Goal: Information Seeking & Learning: Find contact information

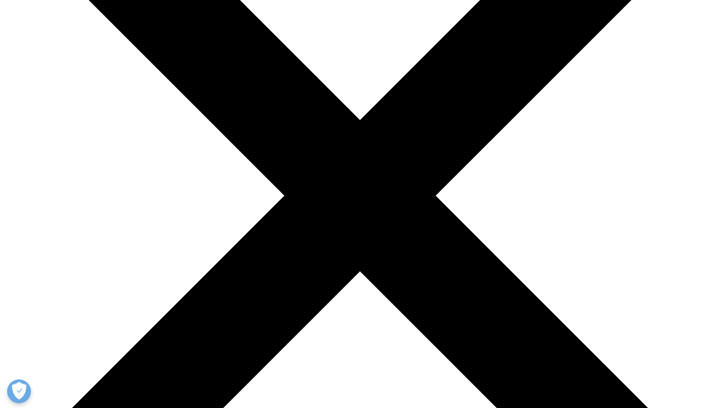
scroll to position [161, 0]
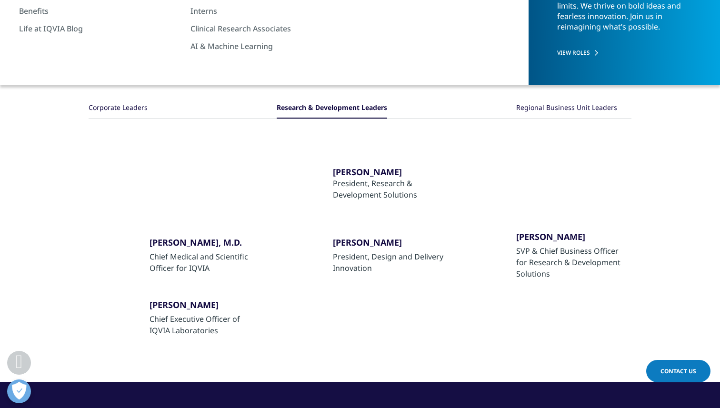
click at [566, 102] on div "Regional Business Unit Leaders" at bounding box center [566, 108] width 101 height 20
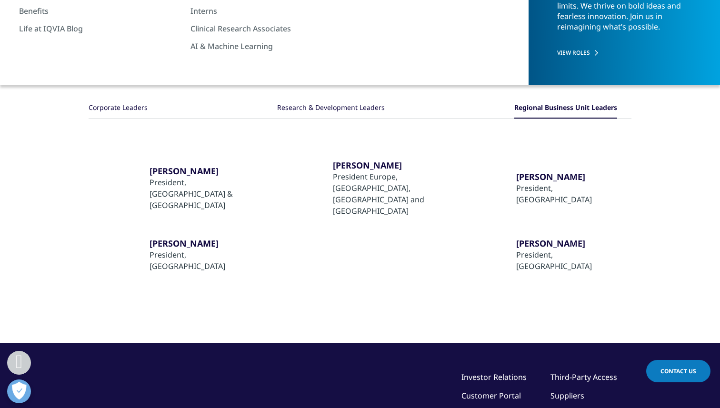
click at [129, 109] on div "Corporate Leaders" at bounding box center [118, 108] width 59 height 20
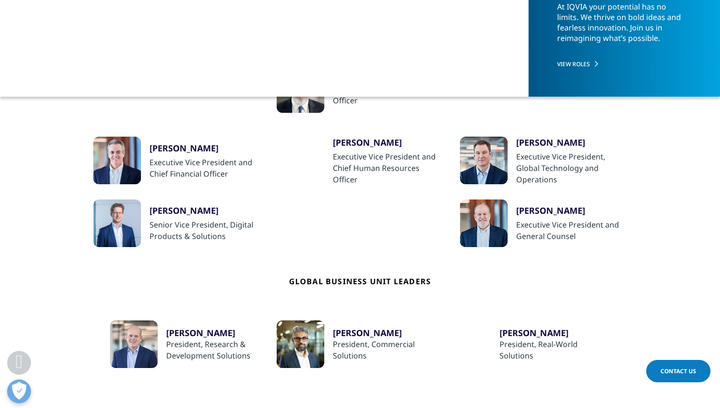
scroll to position [230, 0]
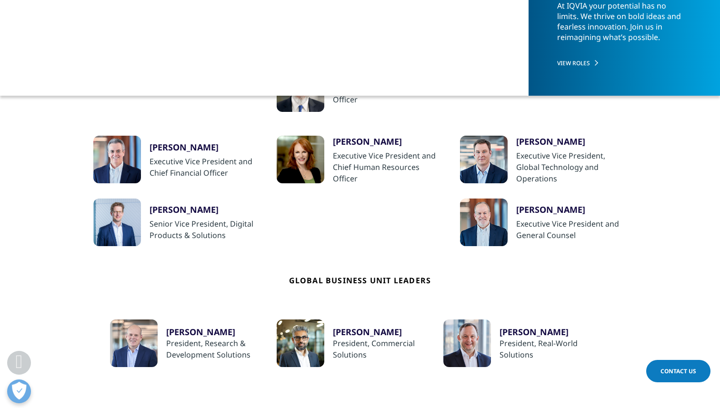
click at [158, 211] on div "Bernd Haas" at bounding box center [205, 209] width 111 height 11
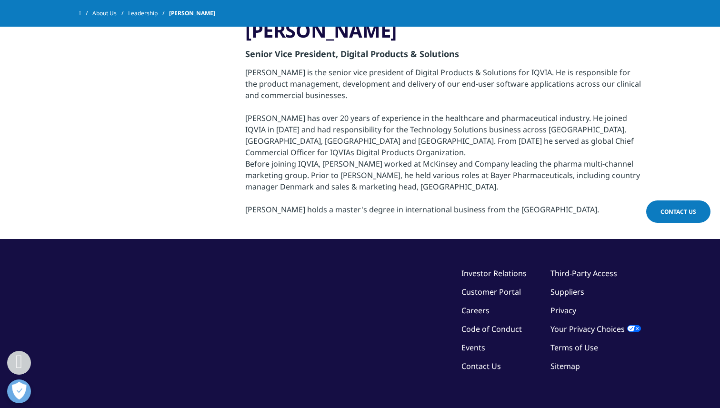
scroll to position [221, 0]
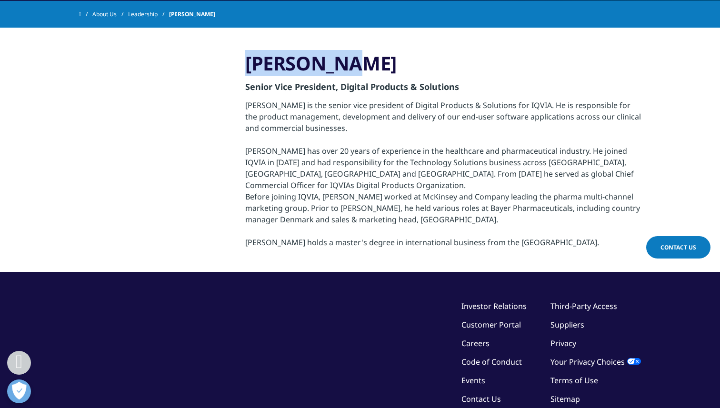
drag, startPoint x: 351, startPoint y: 61, endPoint x: 248, endPoint y: 67, distance: 103.1
click at [248, 67] on h3 "Bernd Haas" at bounding box center [443, 63] width 396 height 24
copy h3 "Bernd Haas"
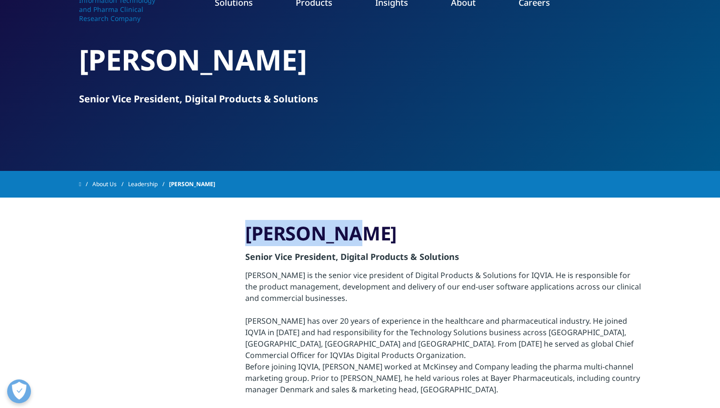
scroll to position [0, 0]
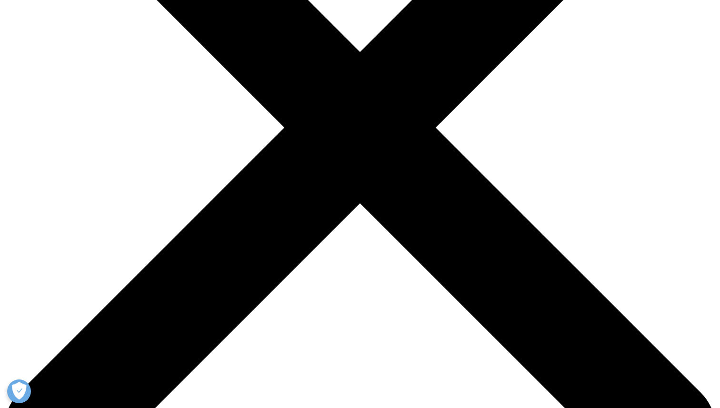
scroll to position [256, 0]
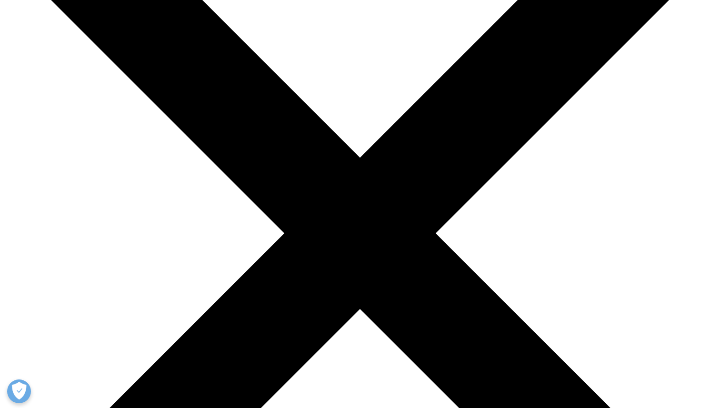
scroll to position [129, 0]
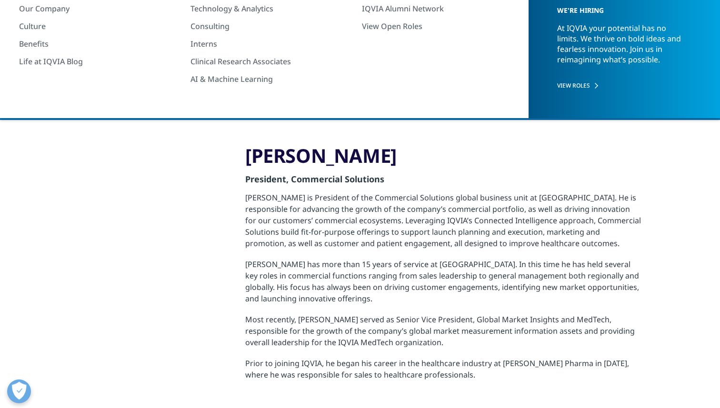
click at [143, 105] on link "Leadership" at bounding box center [148, 106] width 41 height 17
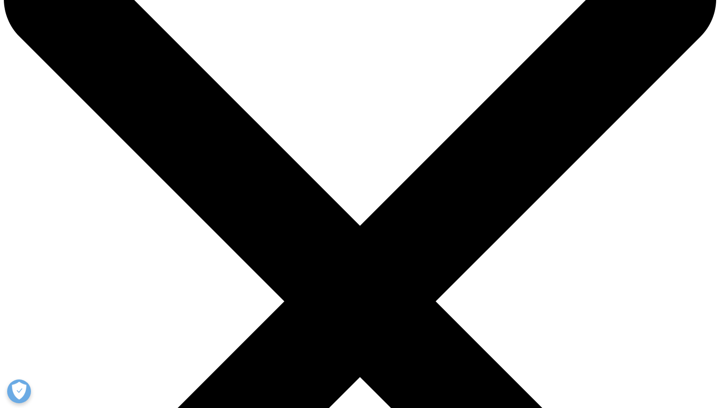
scroll to position [165, 0]
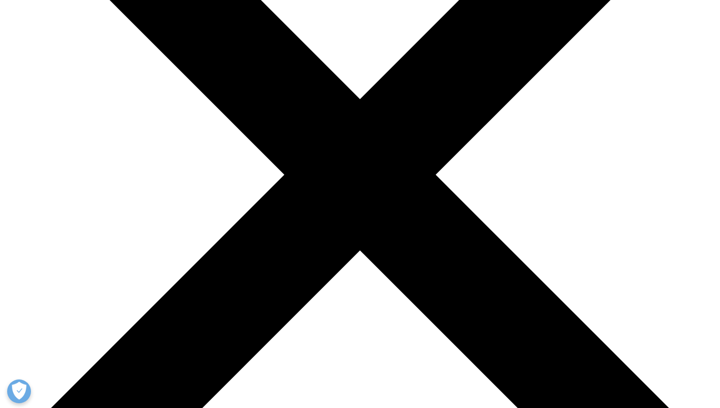
scroll to position [211, 0]
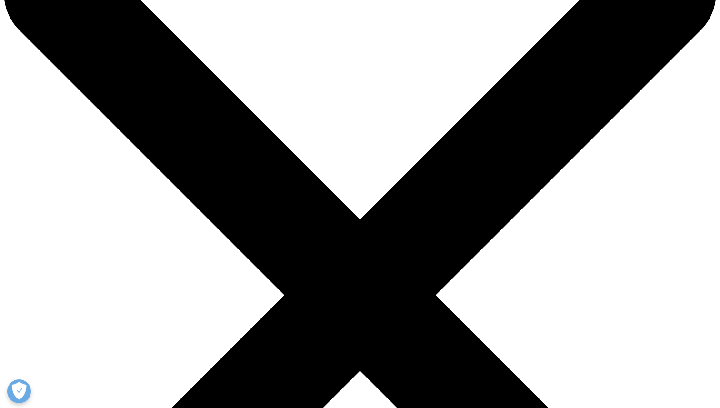
scroll to position [14, 0]
